Goal: Transaction & Acquisition: Purchase product/service

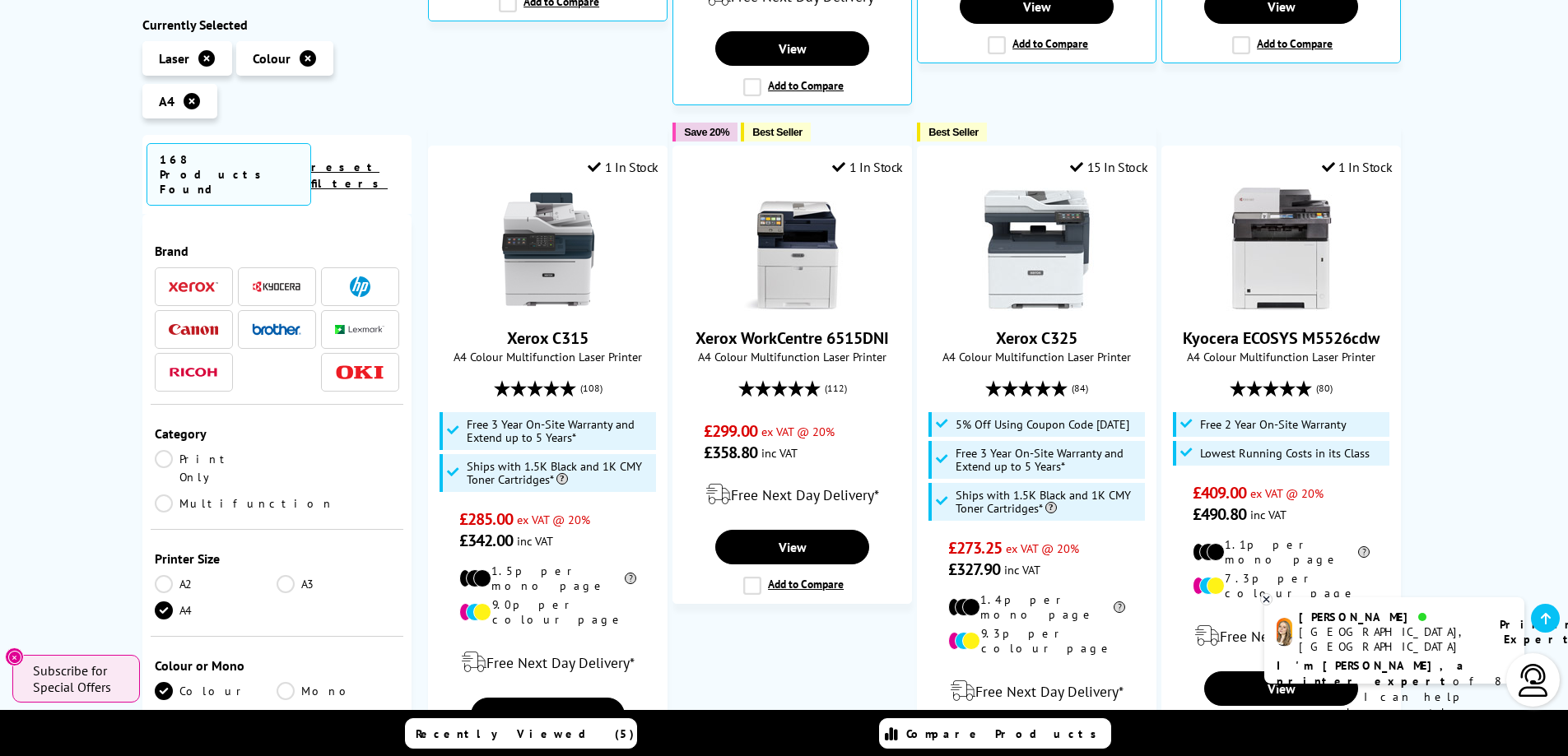
click at [284, 495] on link "Multifunction" at bounding box center [245, 504] width 180 height 18
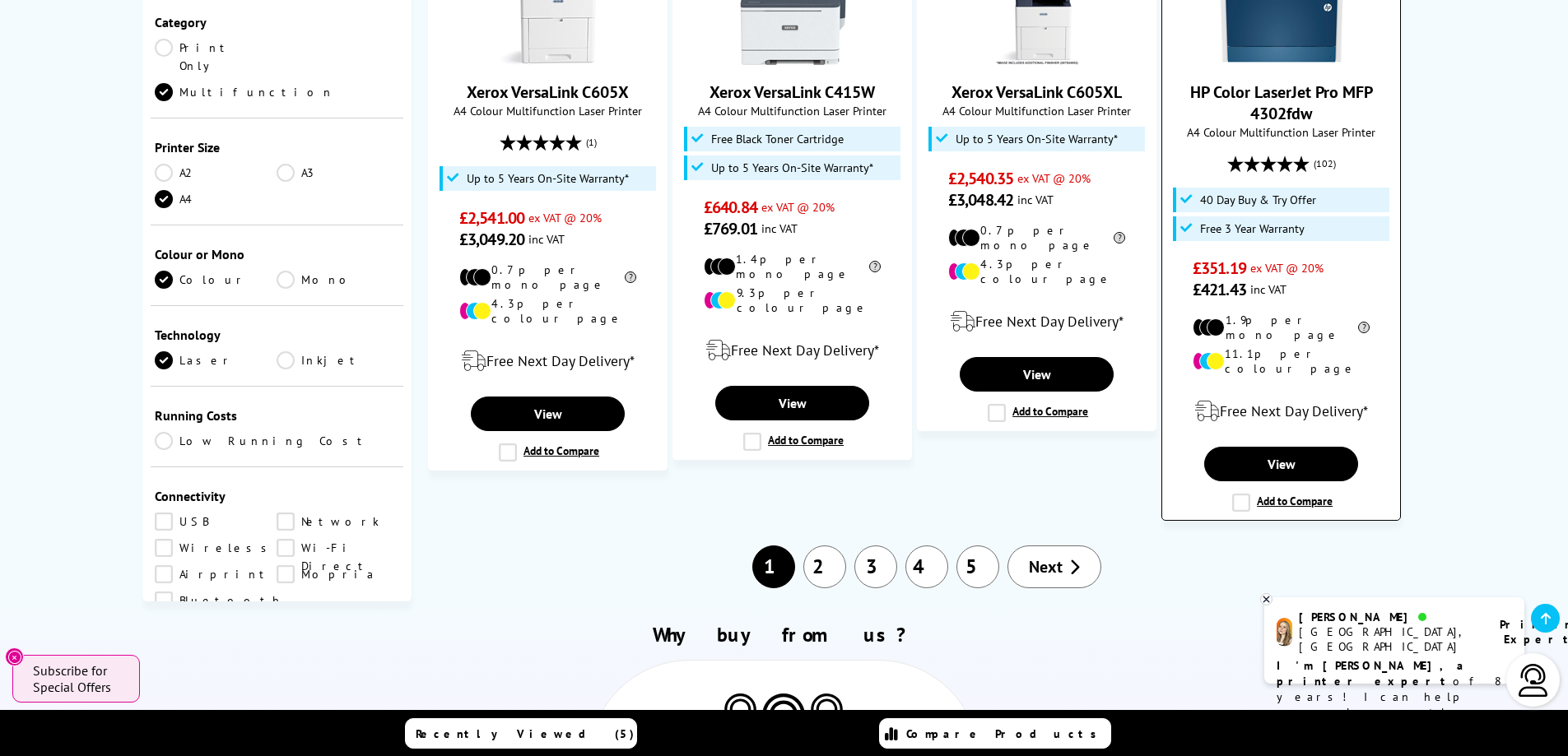
scroll to position [1810, 0]
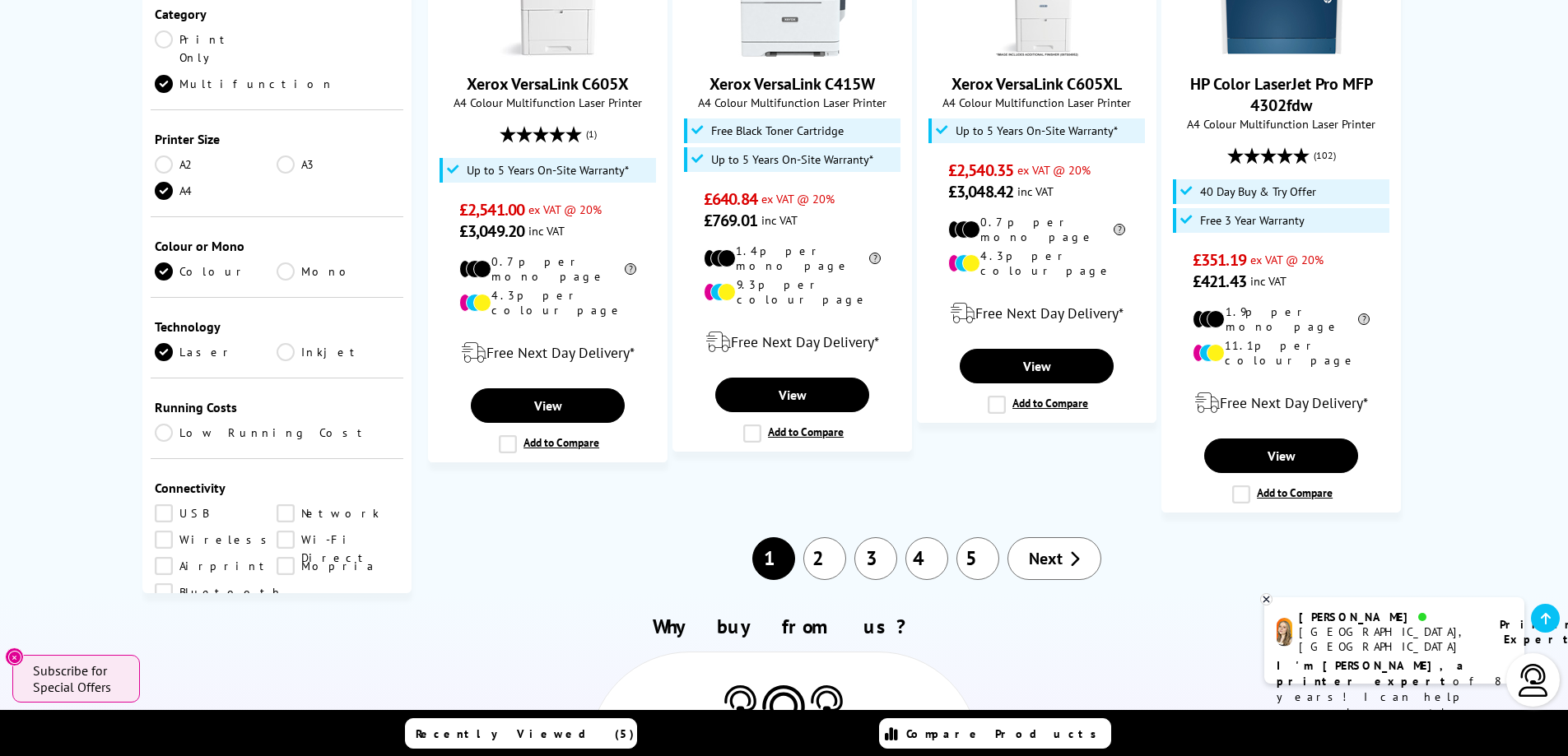
click at [1060, 548] on span "Next" at bounding box center [1046, 558] width 34 height 21
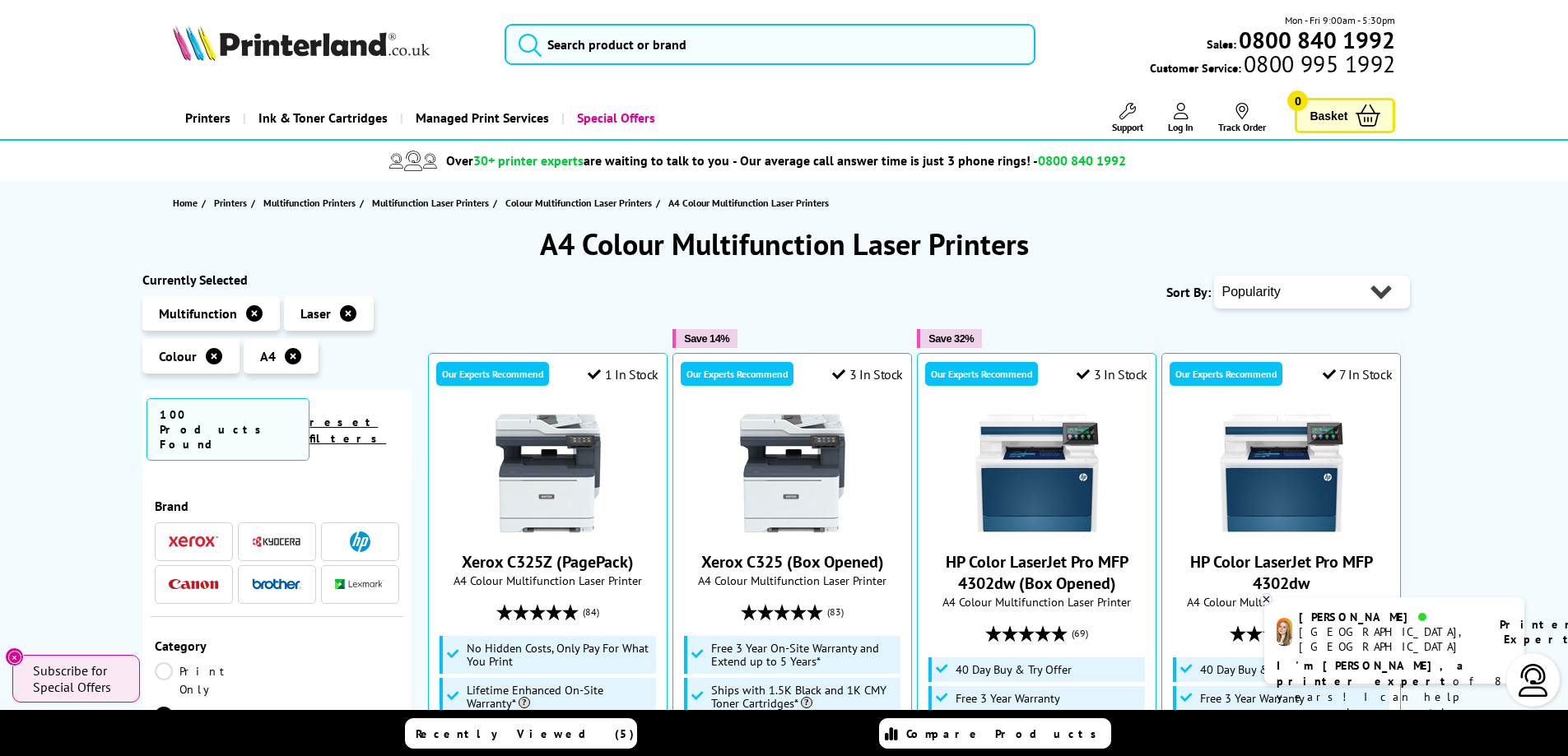
click at [1346, 302] on select "Popularity Rating Price - Low to High Price - High to Low Running Costs - Low t…" at bounding box center [1312, 291] width 196 height 33
select select "Price Ascending"
click at [1214, 276] on select "Popularity Rating Price - Low to High Price - High to Low Running Costs - Low t…" at bounding box center [1312, 291] width 196 height 33
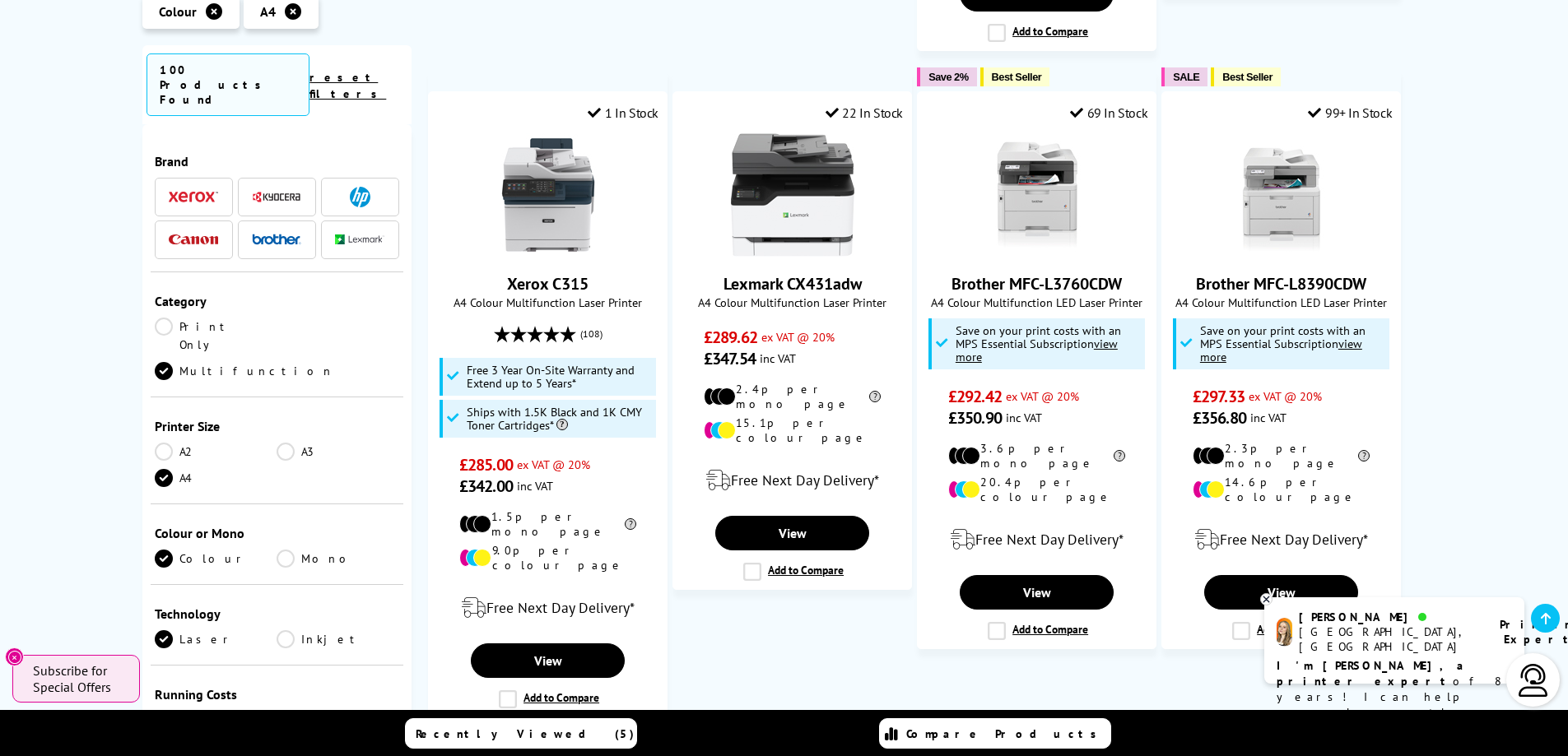
scroll to position [1646, 0]
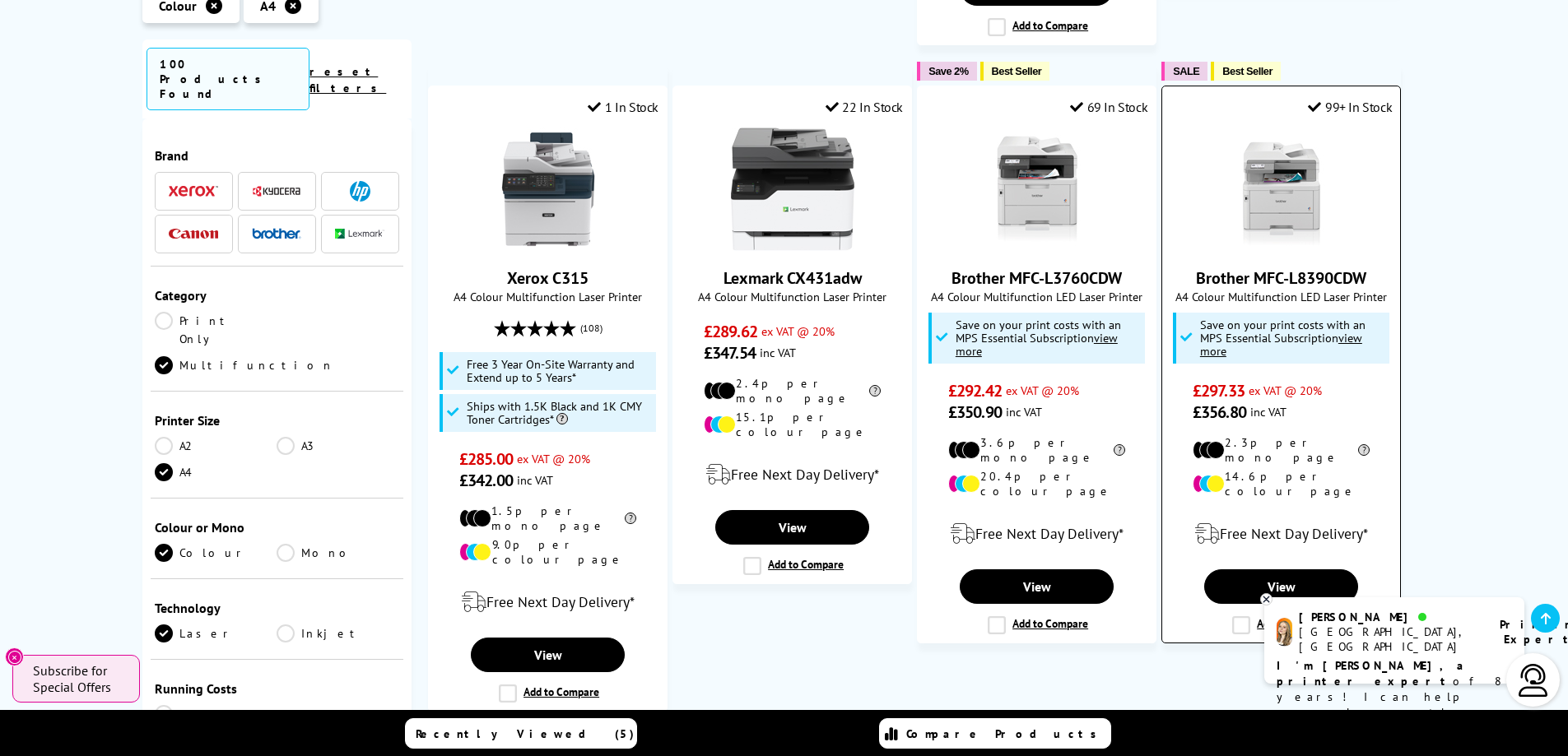
click at [1250, 267] on link "Brother MFC-L8390CDW" at bounding box center [1281, 277] width 171 height 21
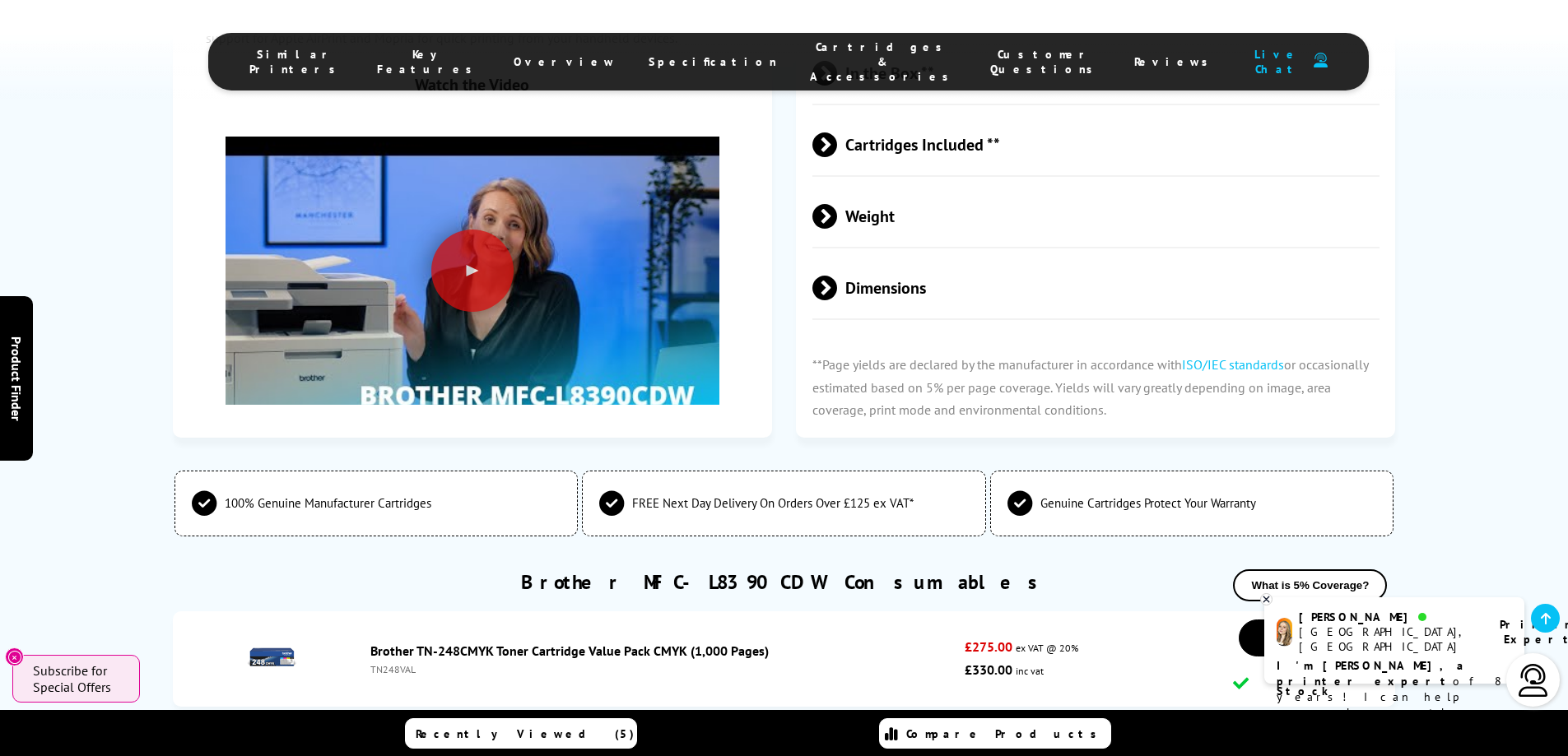
scroll to position [5842, 0]
